Goal: Information Seeking & Learning: Learn about a topic

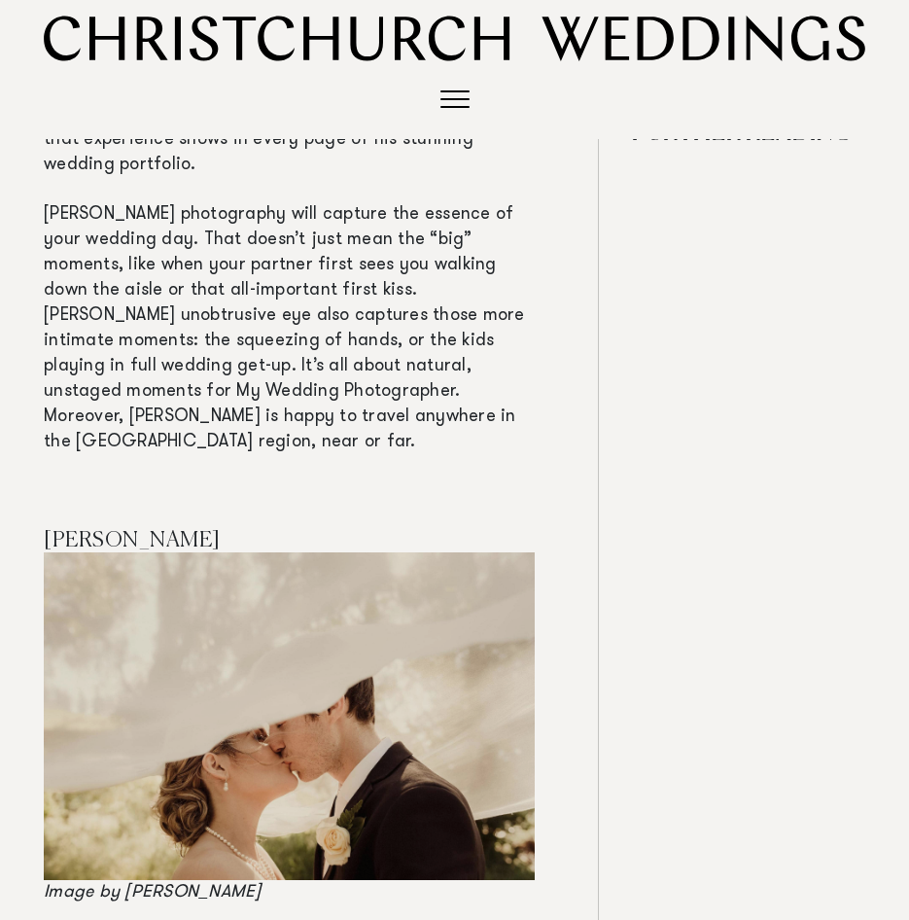
scroll to position [9720, 0]
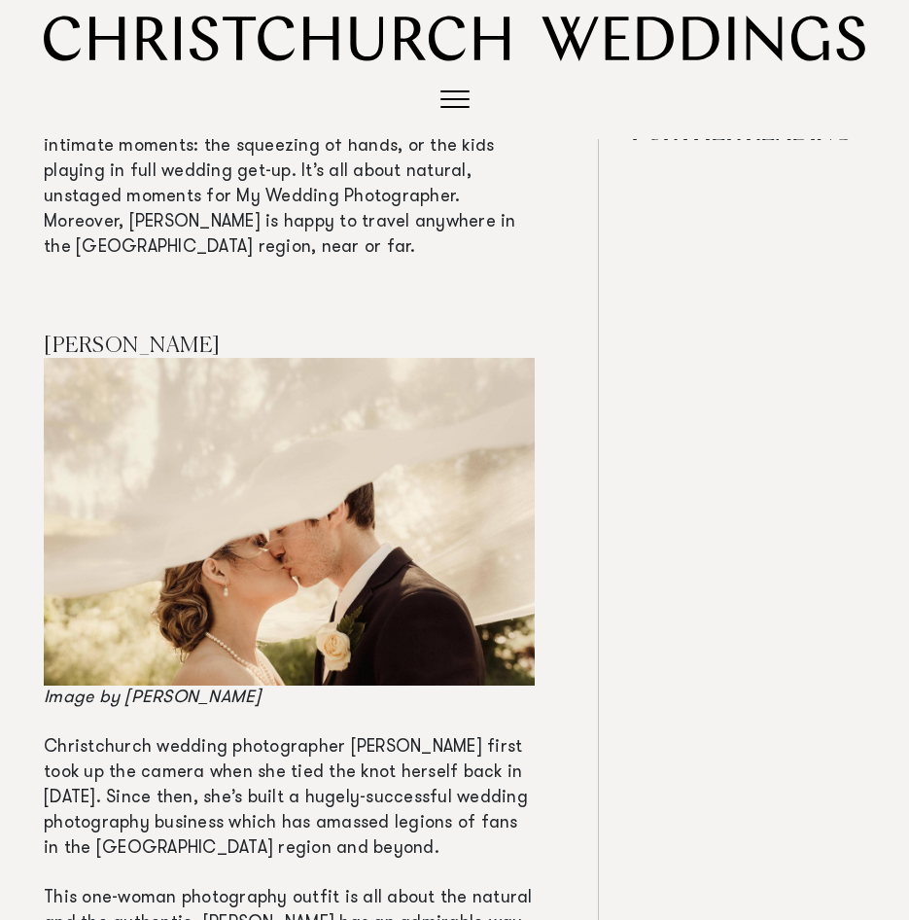
click at [342, 735] on p "Christchurch wedding photographer Mandy Caldwell first took up the camera when …" at bounding box center [289, 798] width 491 height 126
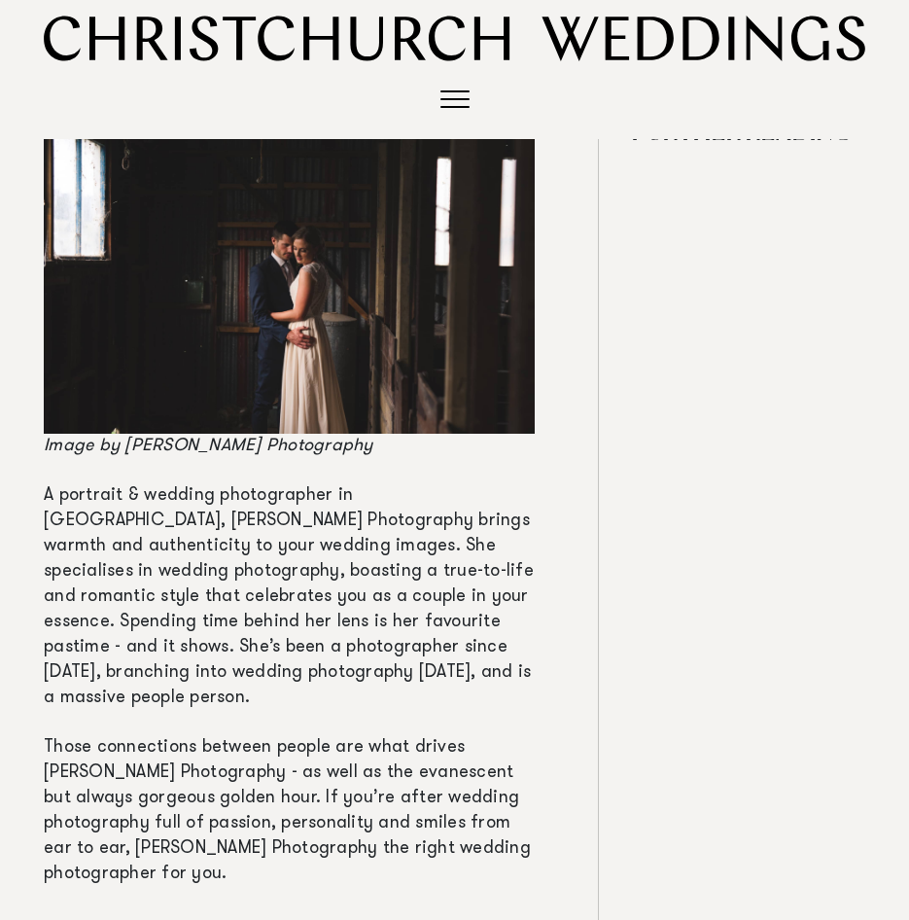
click at [454, 102] on div "Toggle navigation" at bounding box center [454, 99] width 29 height 19
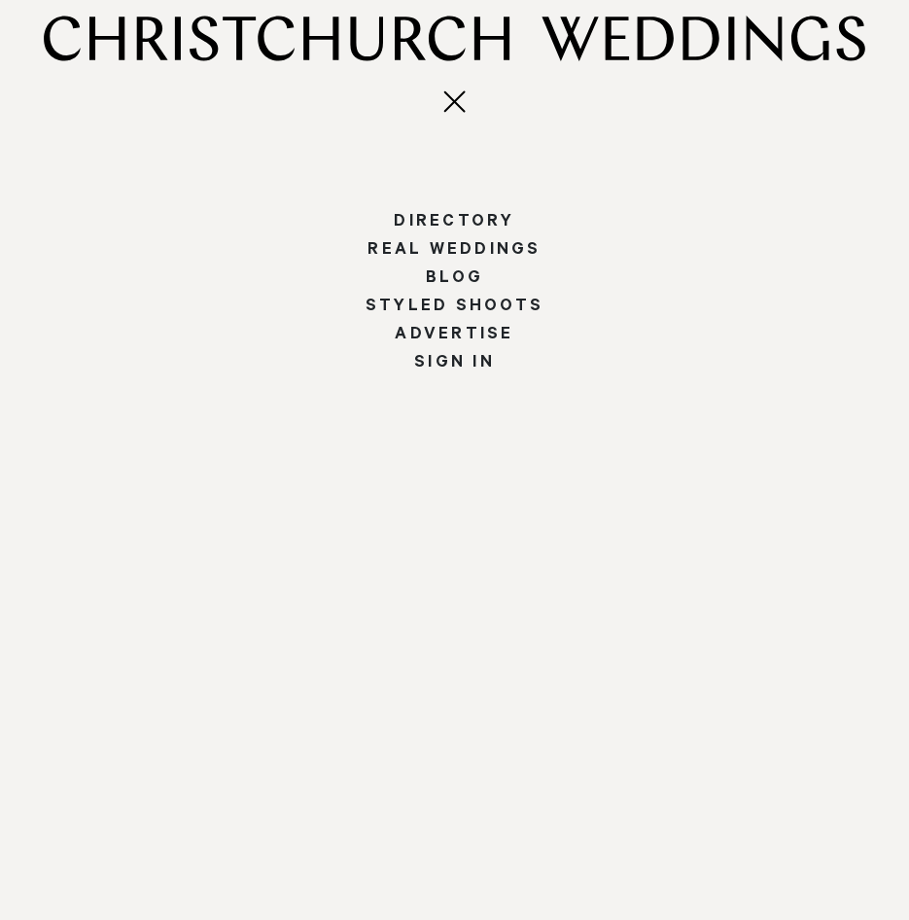
scroll to position [8210, 0]
click at [454, 102] on span "Toggle navigation" at bounding box center [454, 101] width 22 height 22
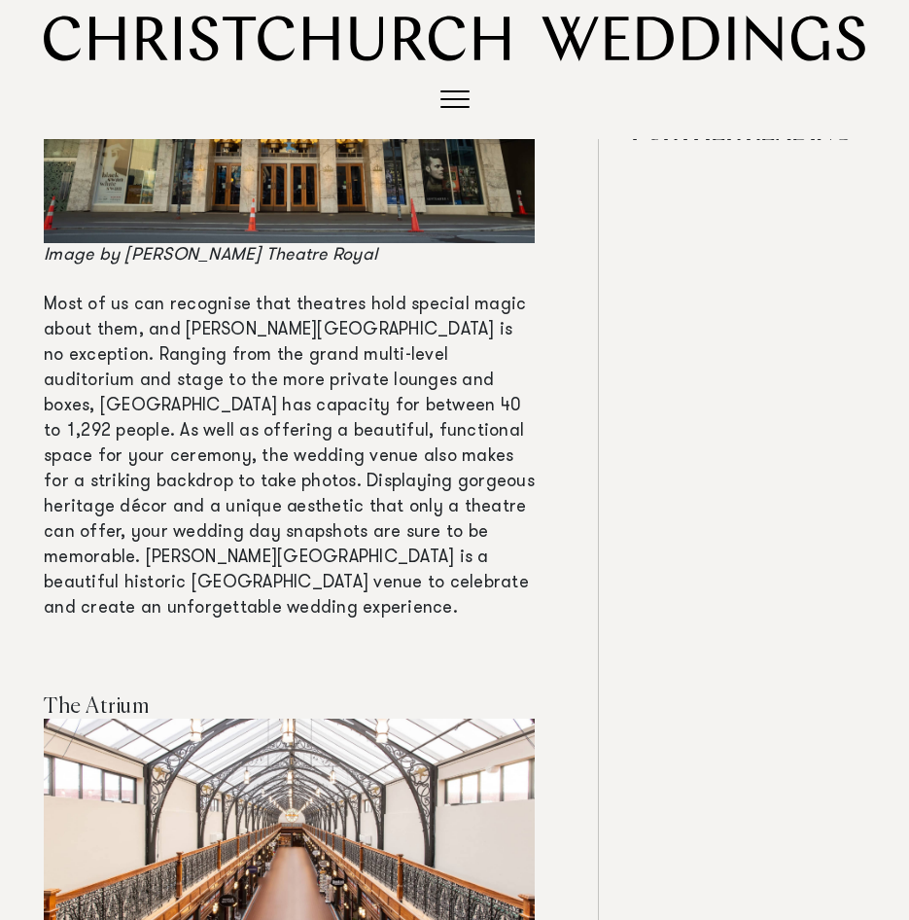
scroll to position [1847, 0]
